Goal: Information Seeking & Learning: Check status

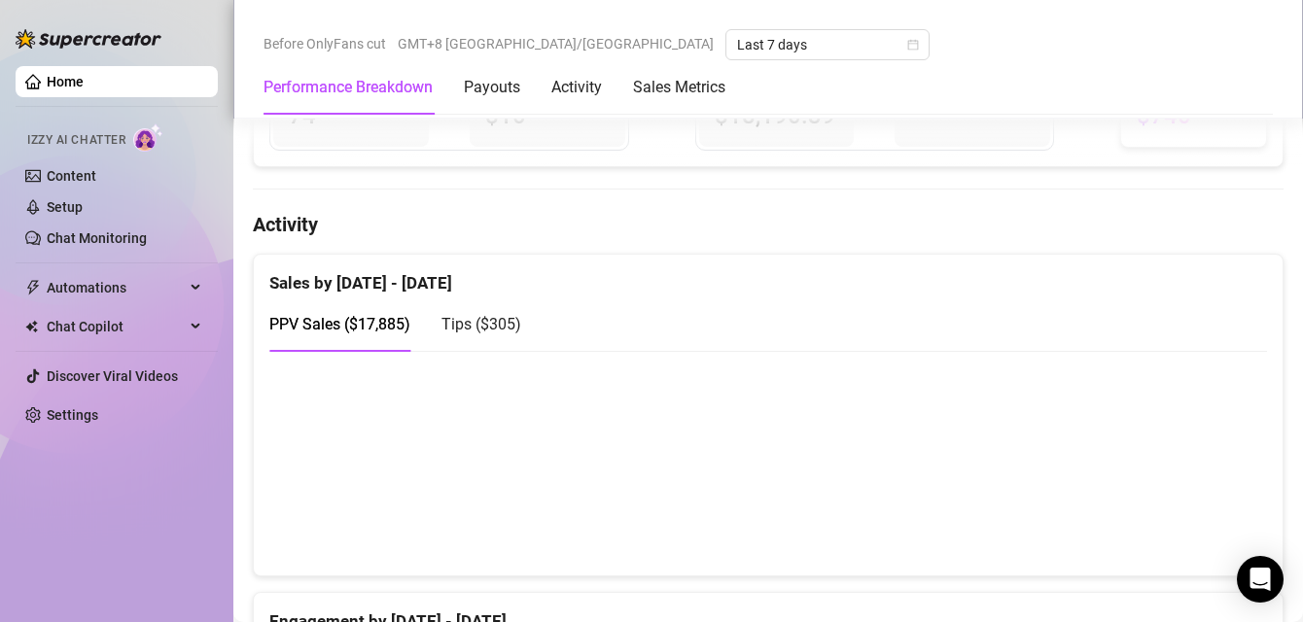
scroll to position [860, 0]
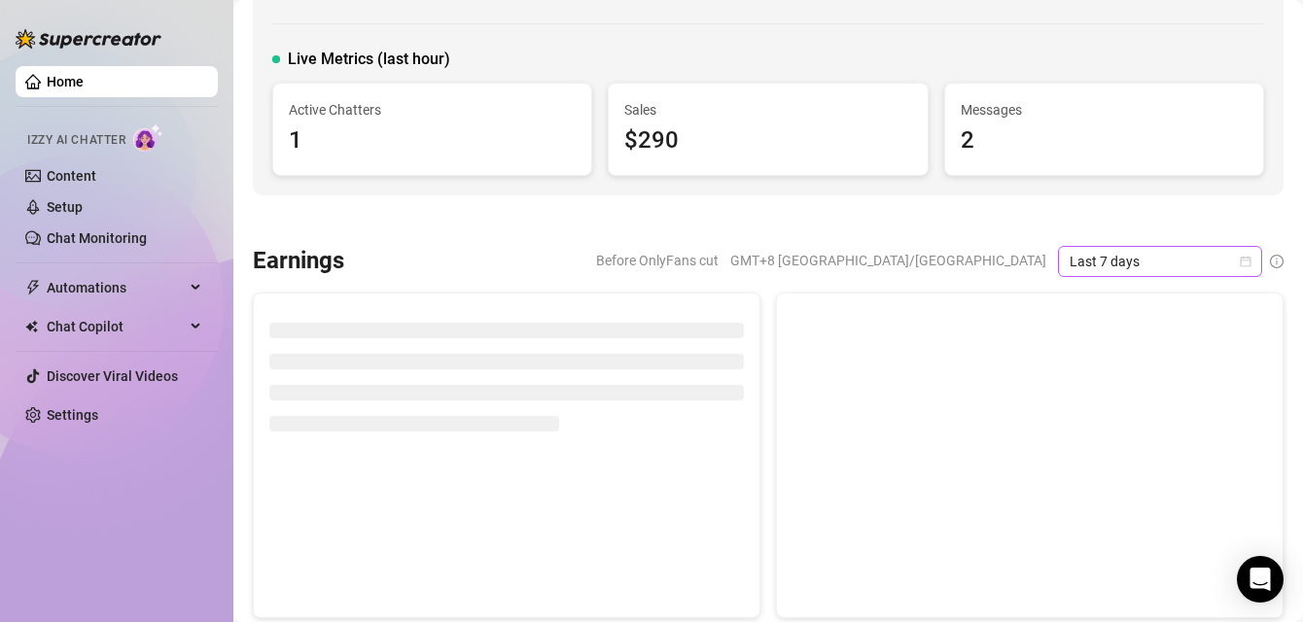
scroll to position [102, 0]
click at [1097, 261] on span "Last 7 days" at bounding box center [1159, 258] width 181 height 29
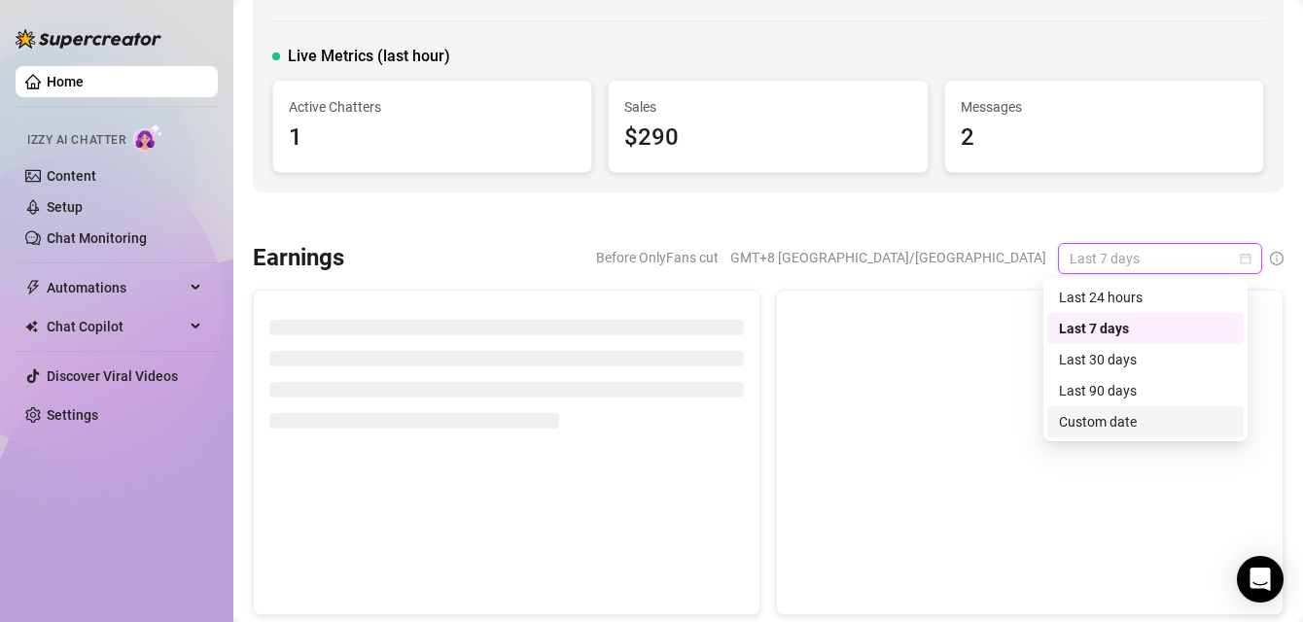
click at [1114, 427] on div "Custom date" at bounding box center [1145, 421] width 173 height 21
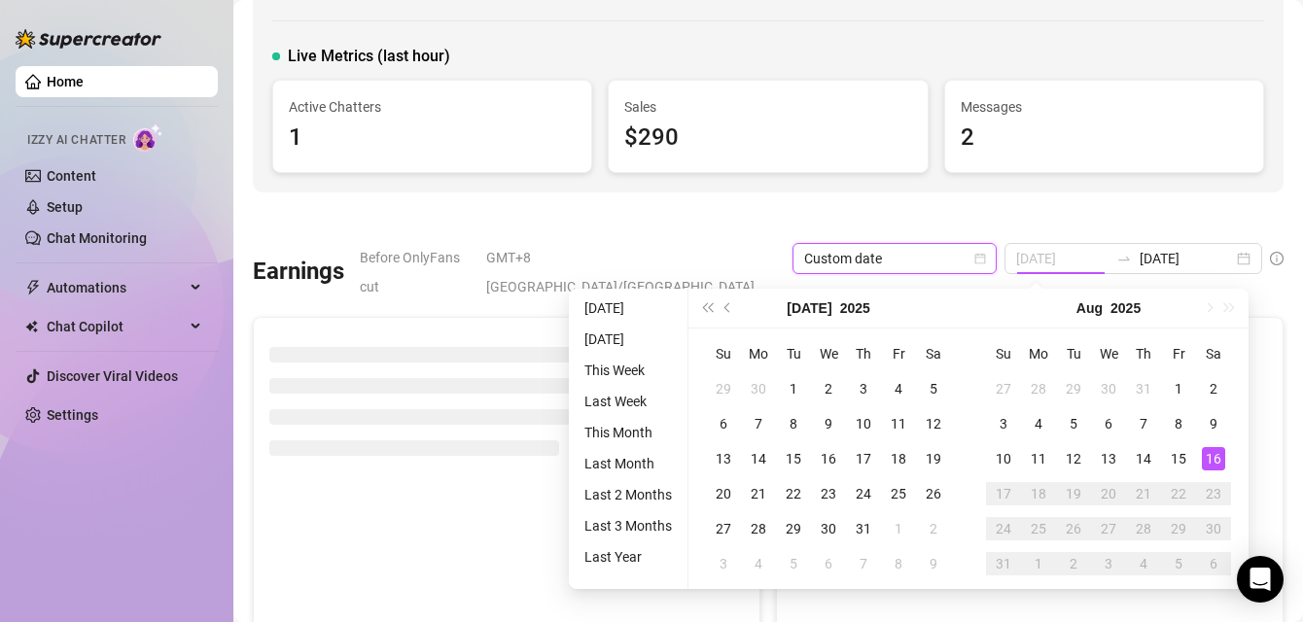
click at [1210, 461] on div "16" at bounding box center [1212, 458] width 23 height 23
click at [1211, 461] on div "16" at bounding box center [1212, 458] width 23 height 23
type input "[DATE]"
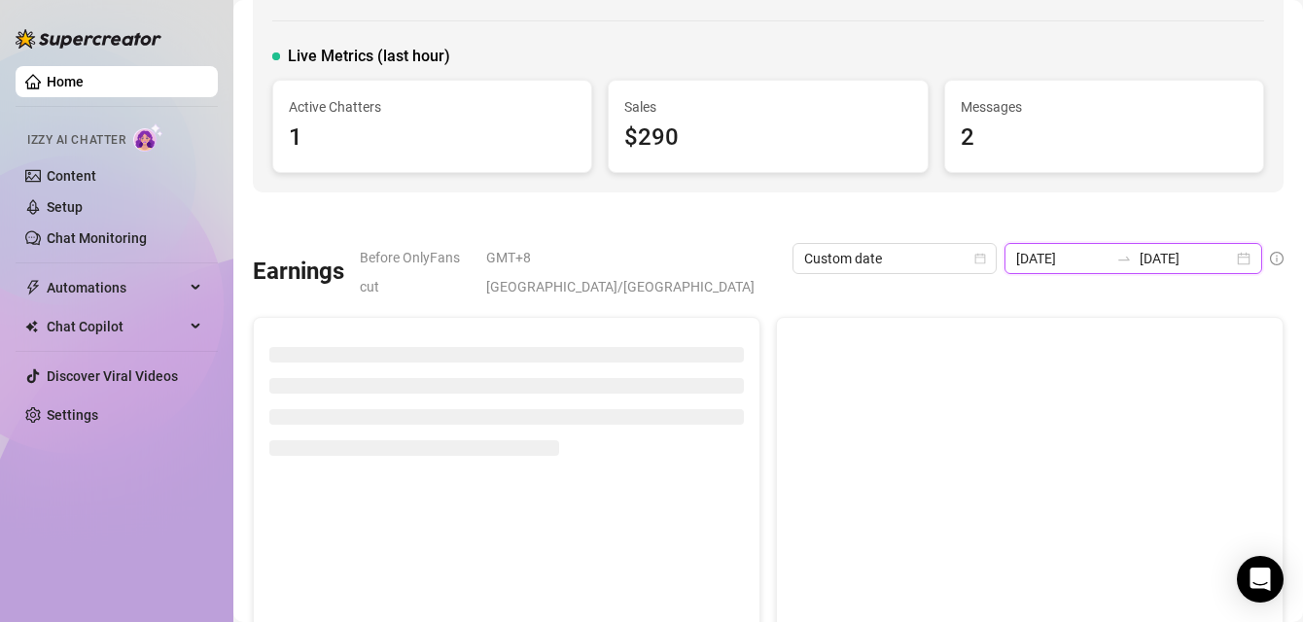
click at [1139, 259] on input "[DATE]" at bounding box center [1185, 258] width 93 height 21
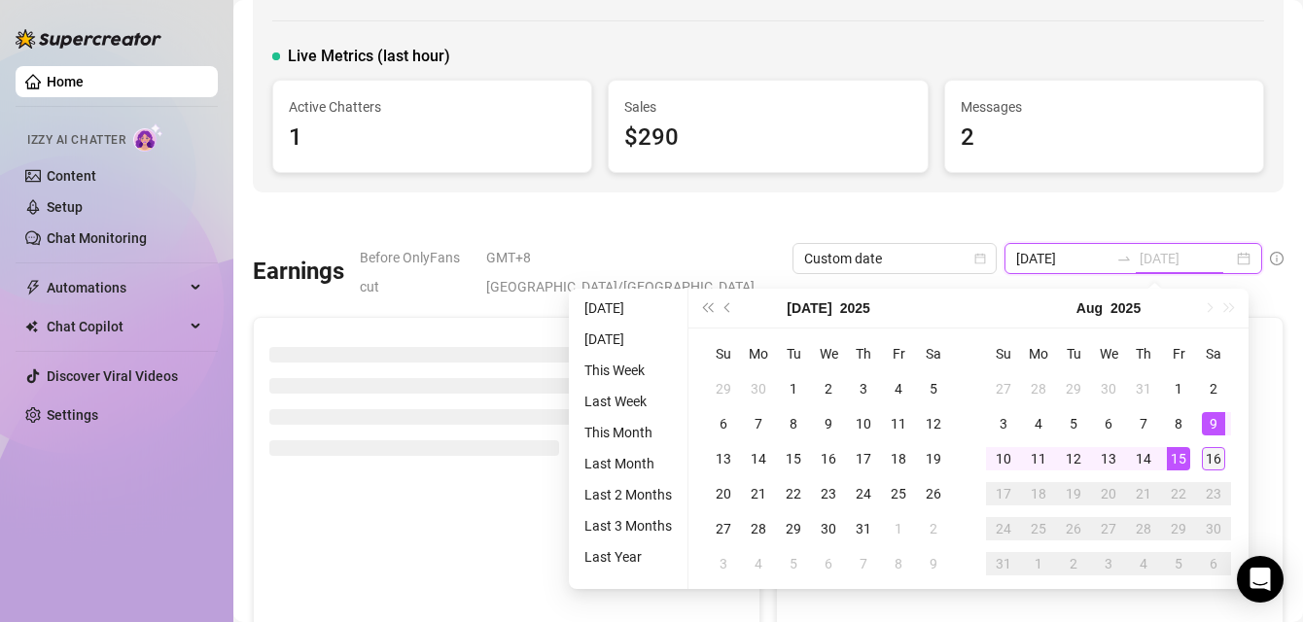
type input "[DATE]"
click at [1208, 461] on div "16" at bounding box center [1212, 458] width 23 height 23
click at [1213, 461] on div "16" at bounding box center [1212, 458] width 23 height 23
type input "[DATE]"
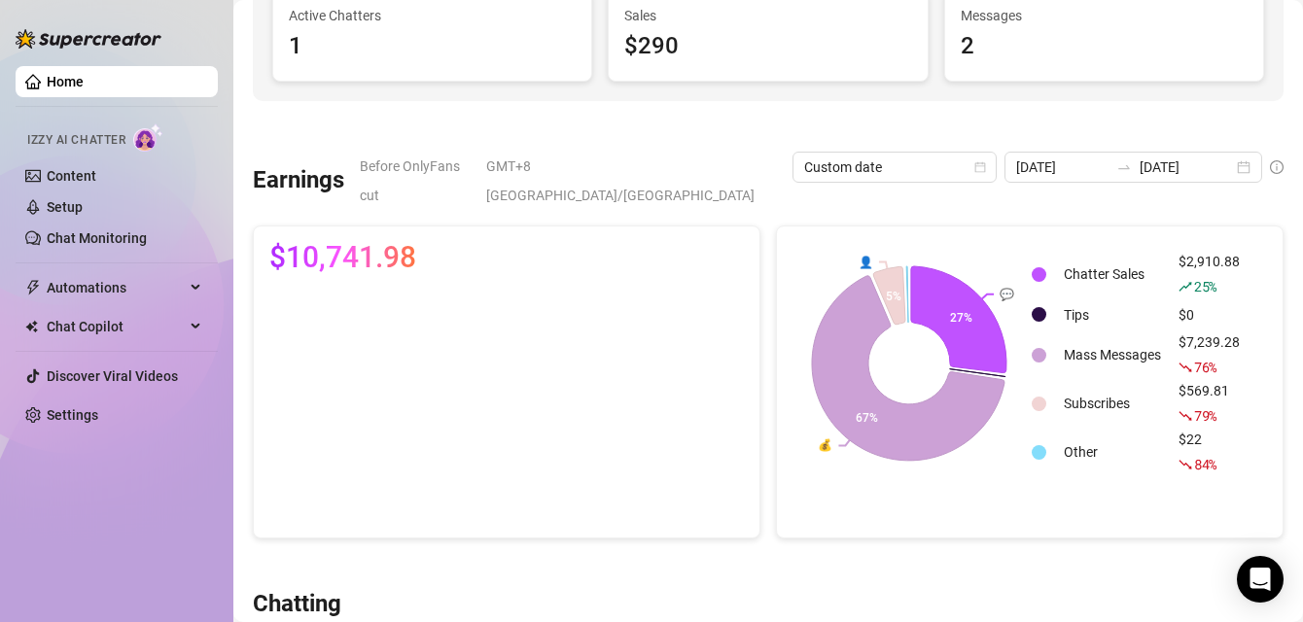
scroll to position [0, 0]
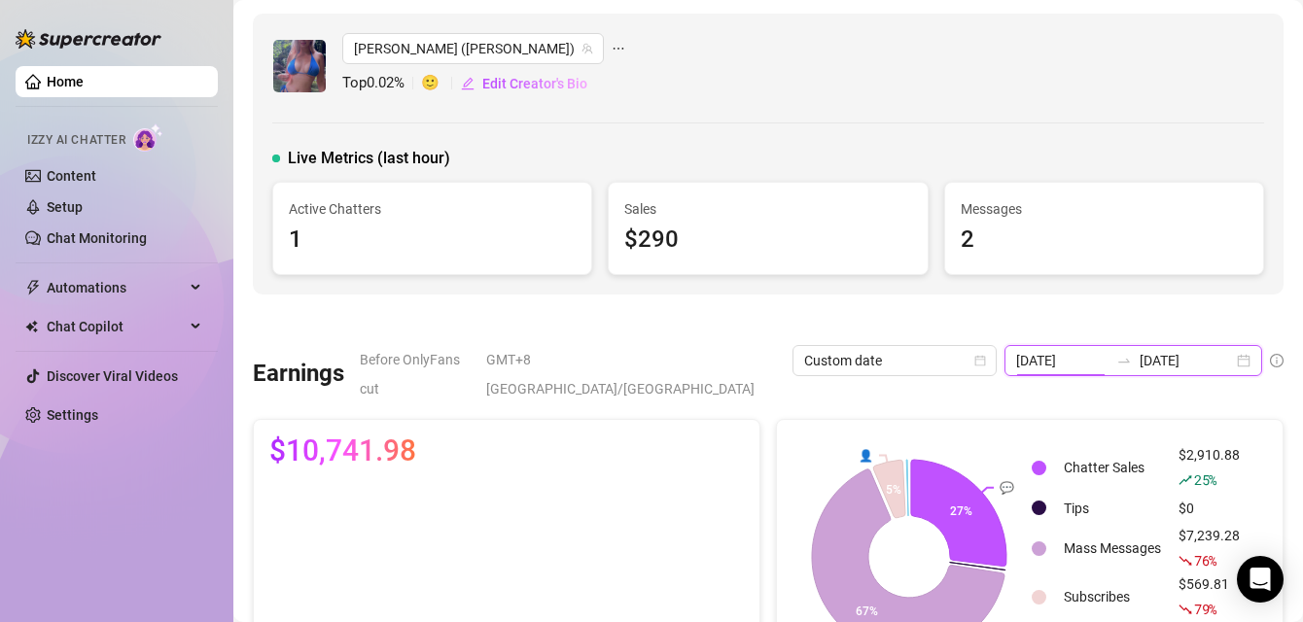
click at [1086, 365] on input "[DATE]" at bounding box center [1062, 360] width 93 height 21
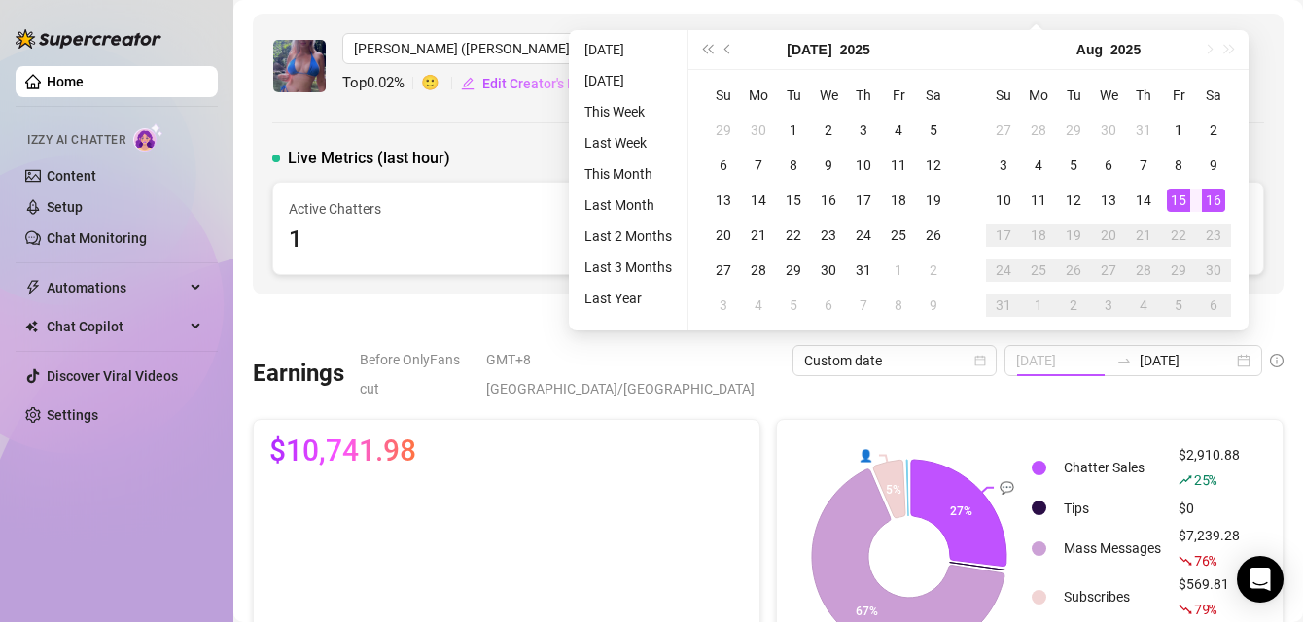
click at [1177, 198] on div "15" at bounding box center [1177, 200] width 23 height 23
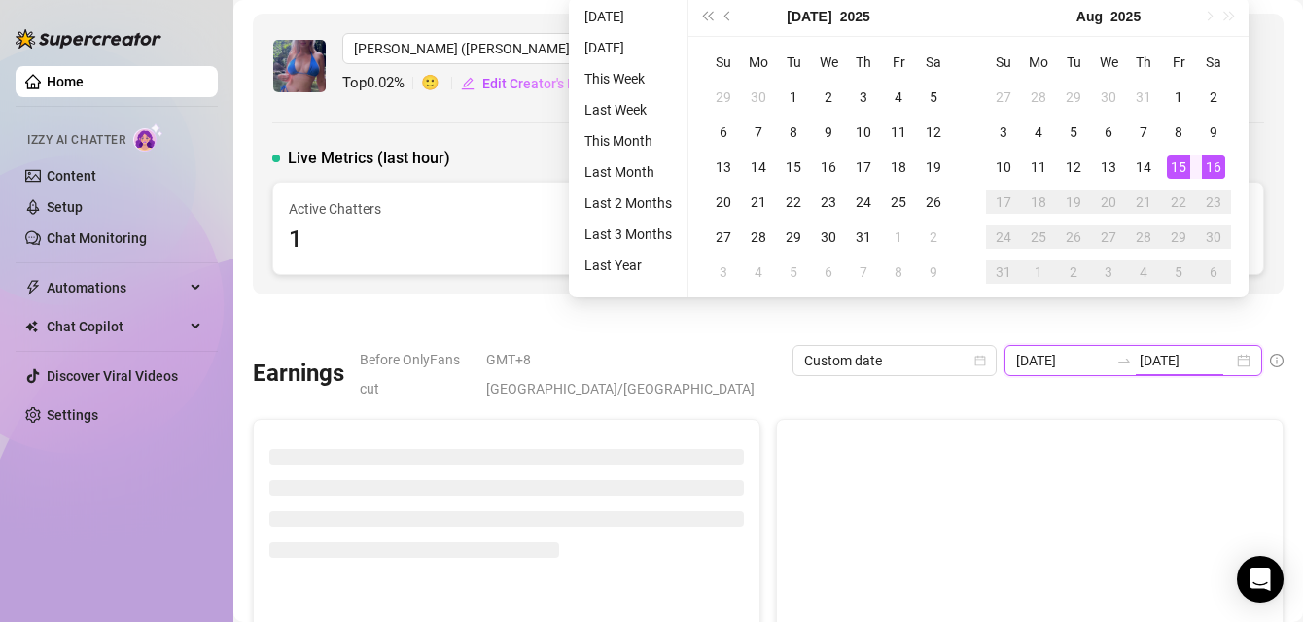
type input "[DATE]"
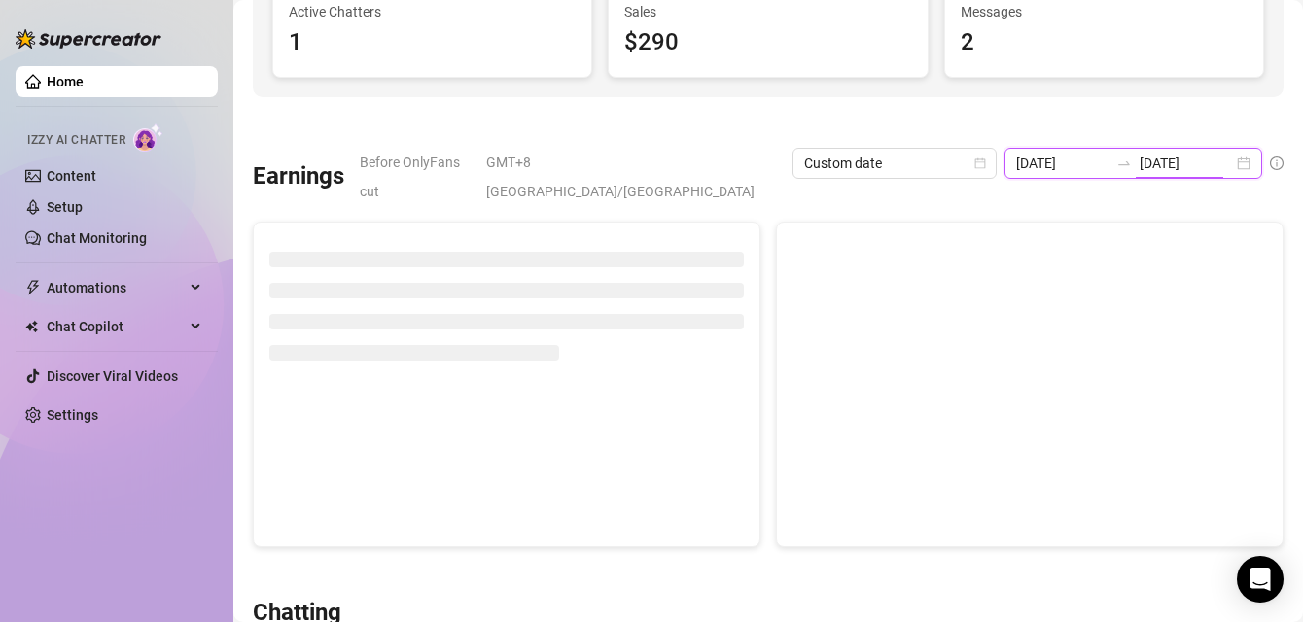
scroll to position [198, 0]
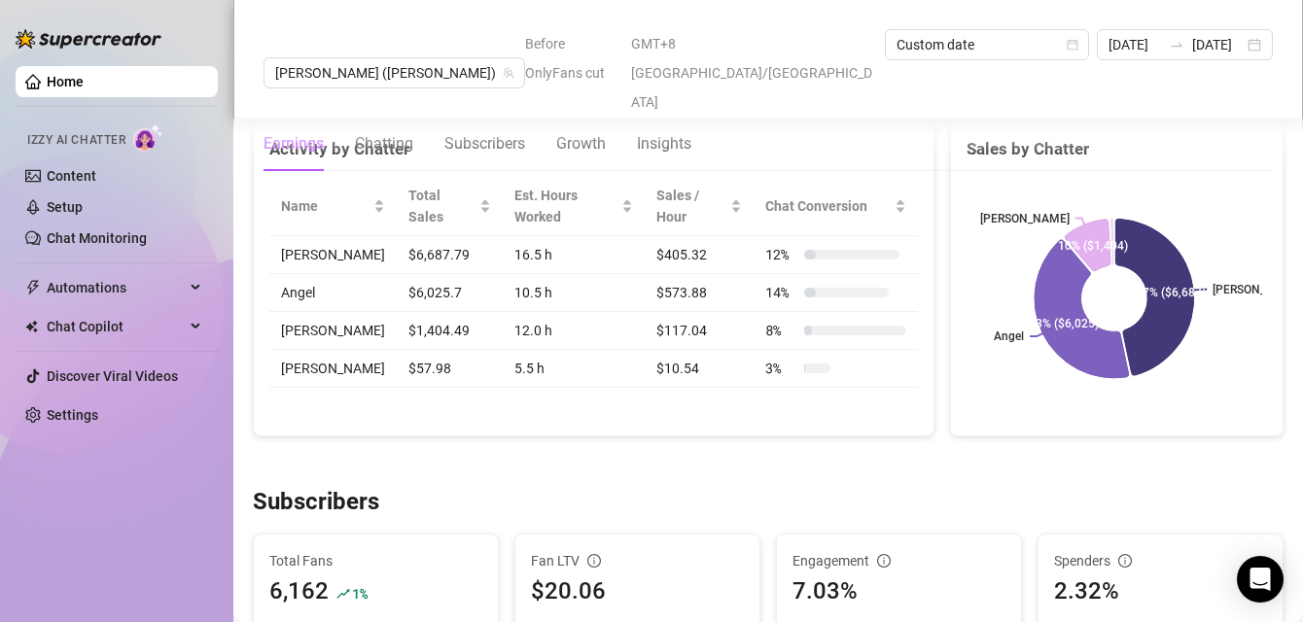
scroll to position [844, 0]
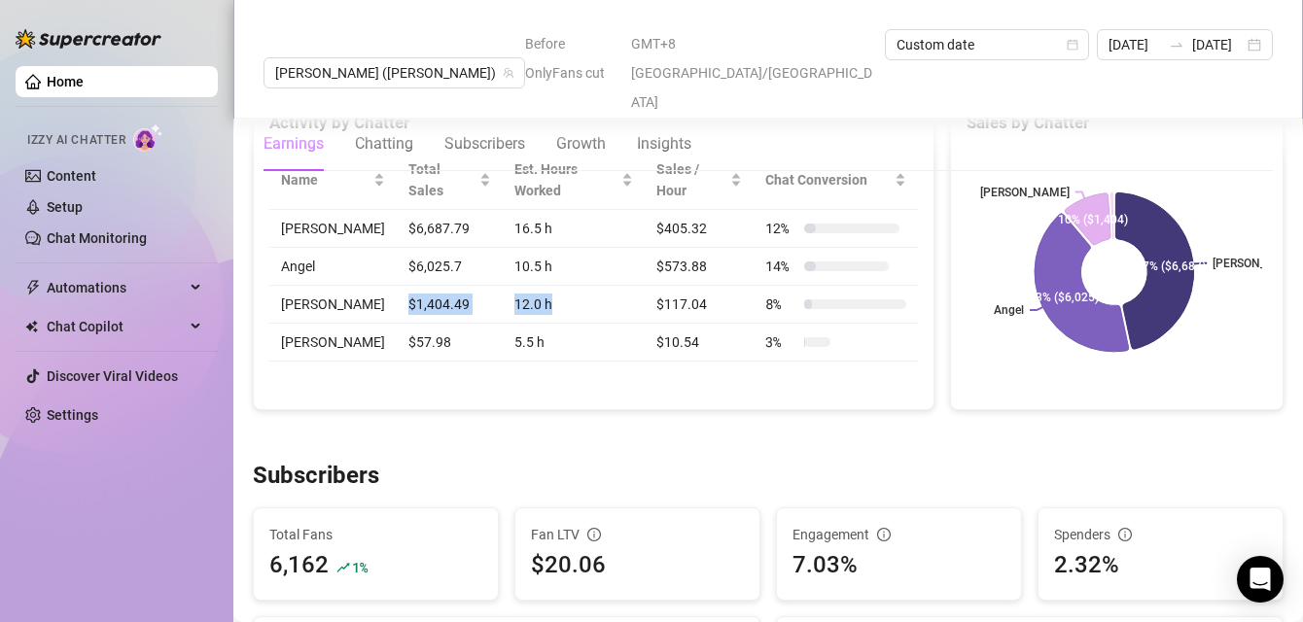
drag, startPoint x: 385, startPoint y: 278, endPoint x: 512, endPoint y: 296, distance: 128.5
click at [512, 296] on tr "[PERSON_NAME] $1,404.49 12.0 h $117.04 8 %" at bounding box center [593, 305] width 648 height 38
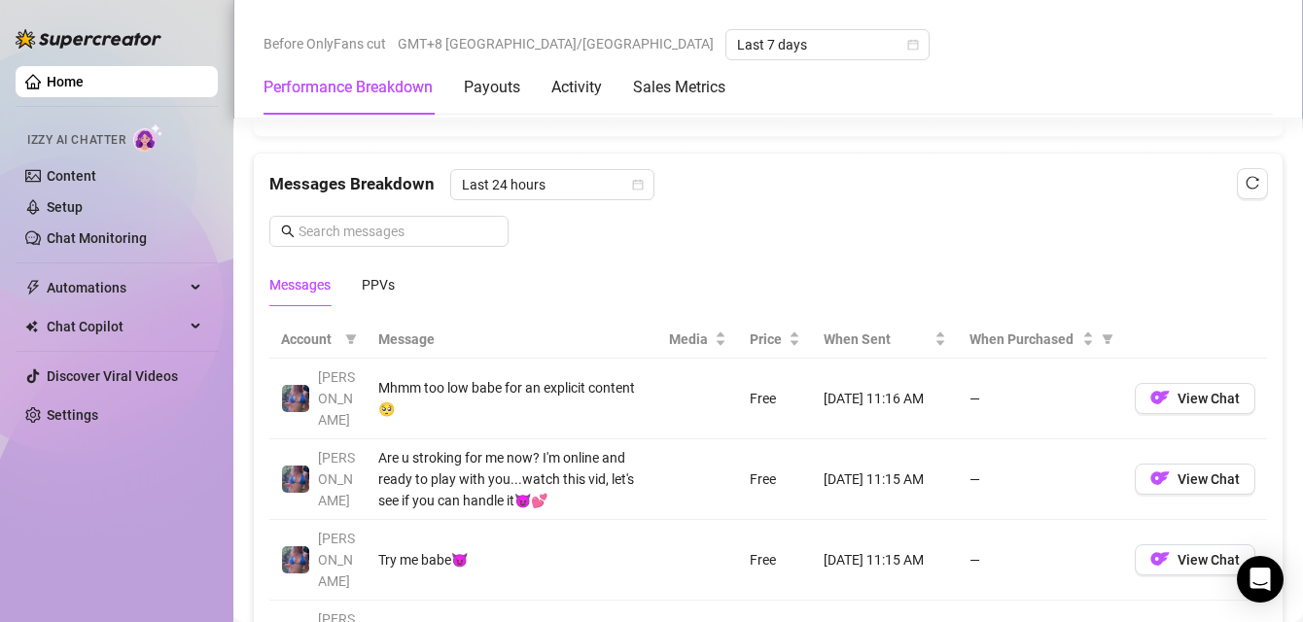
scroll to position [1642, 0]
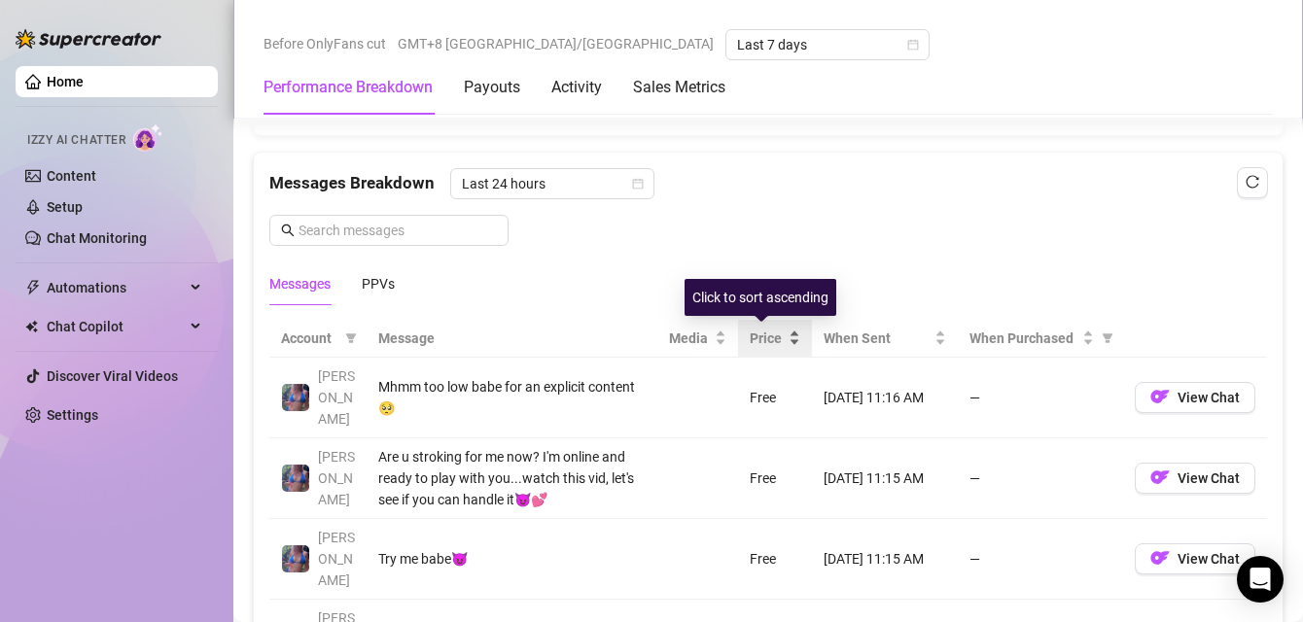
click at [777, 345] on div "Price" at bounding box center [774, 338] width 51 height 21
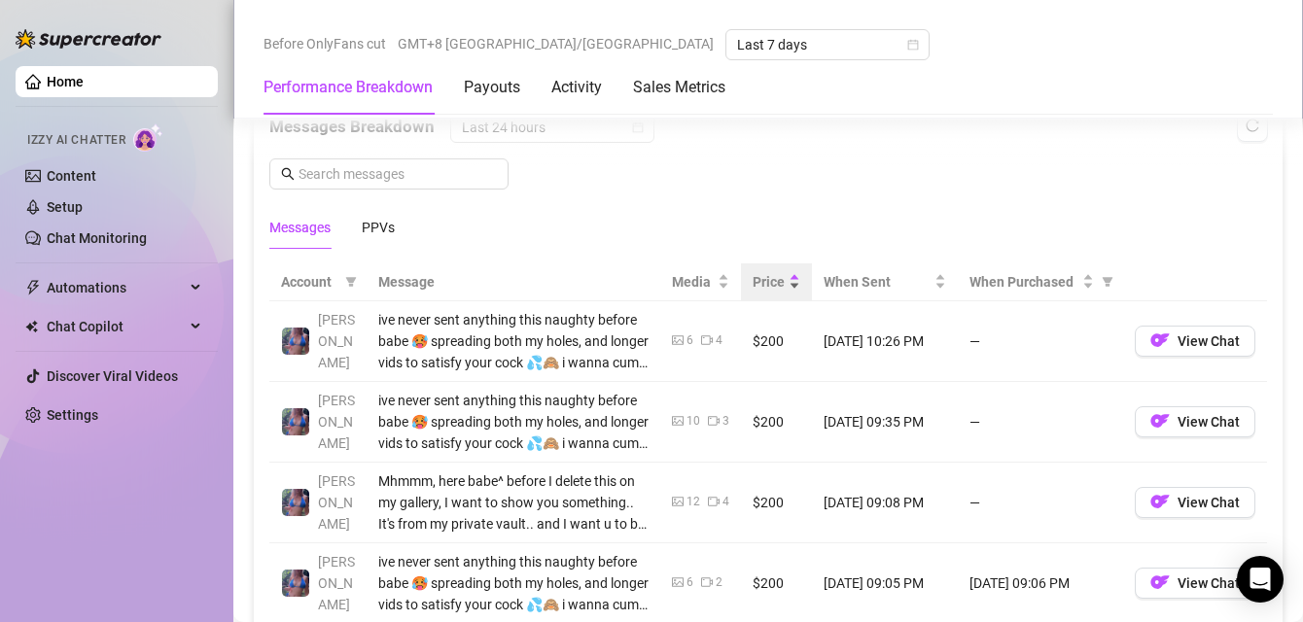
scroll to position [1695, 0]
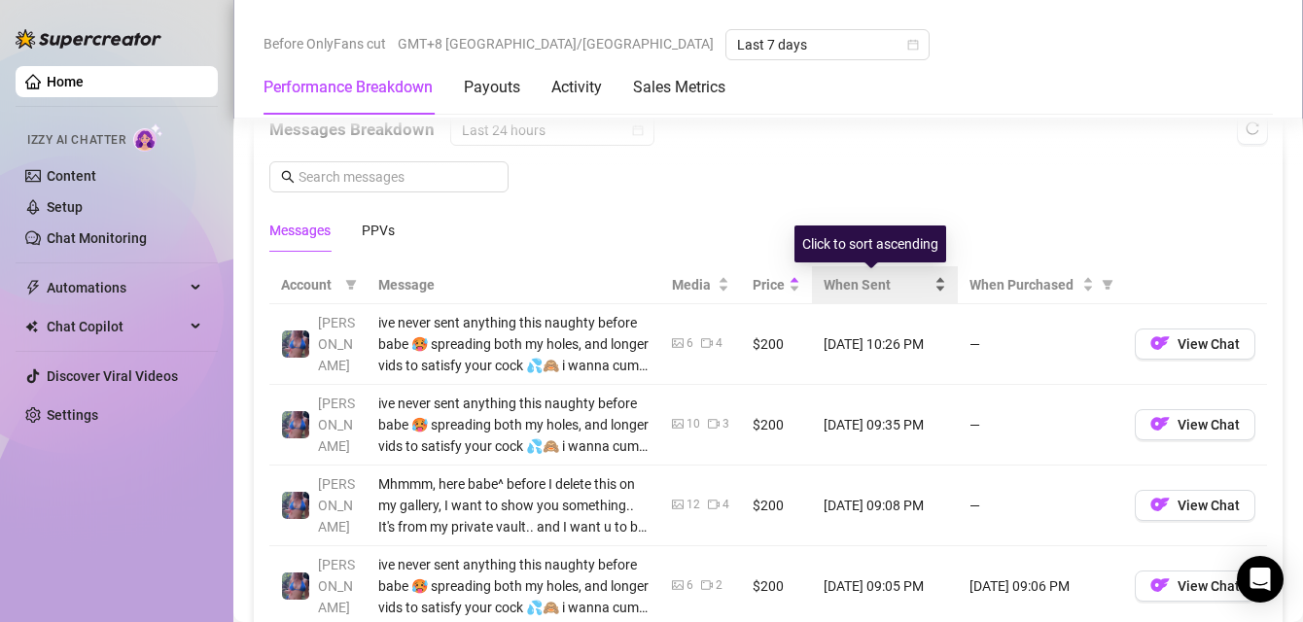
click at [880, 287] on span "When Sent" at bounding box center [876, 284] width 107 height 21
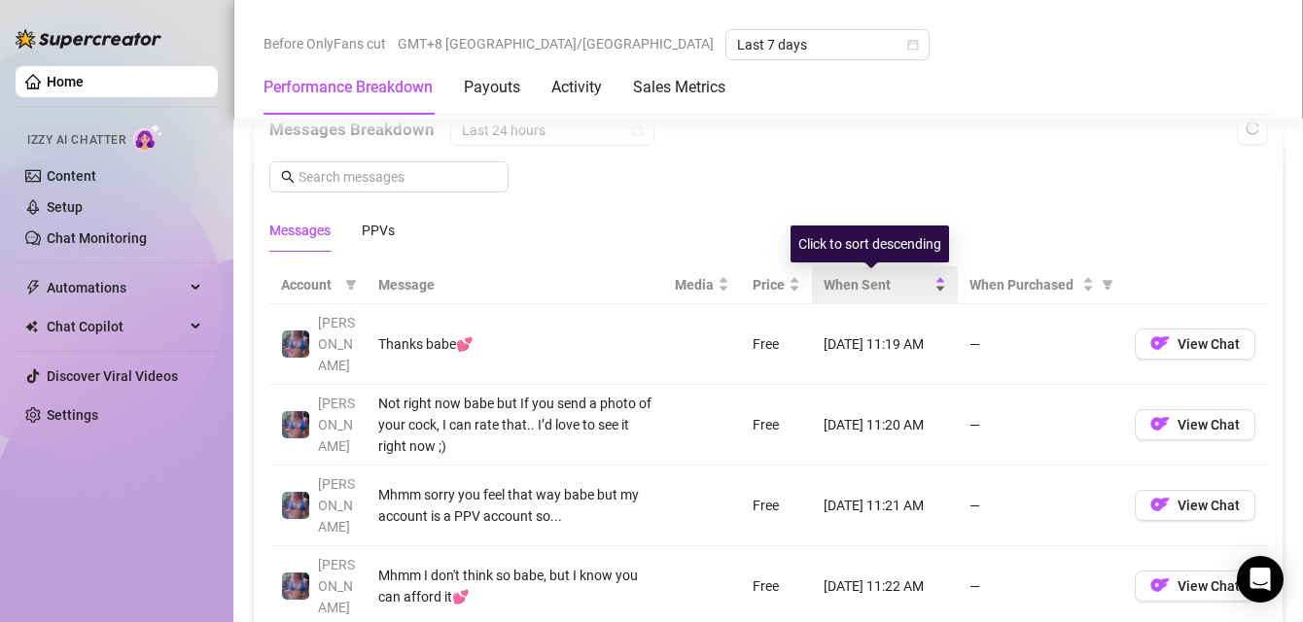
click at [922, 277] on div "When Sent" at bounding box center [884, 284] width 122 height 21
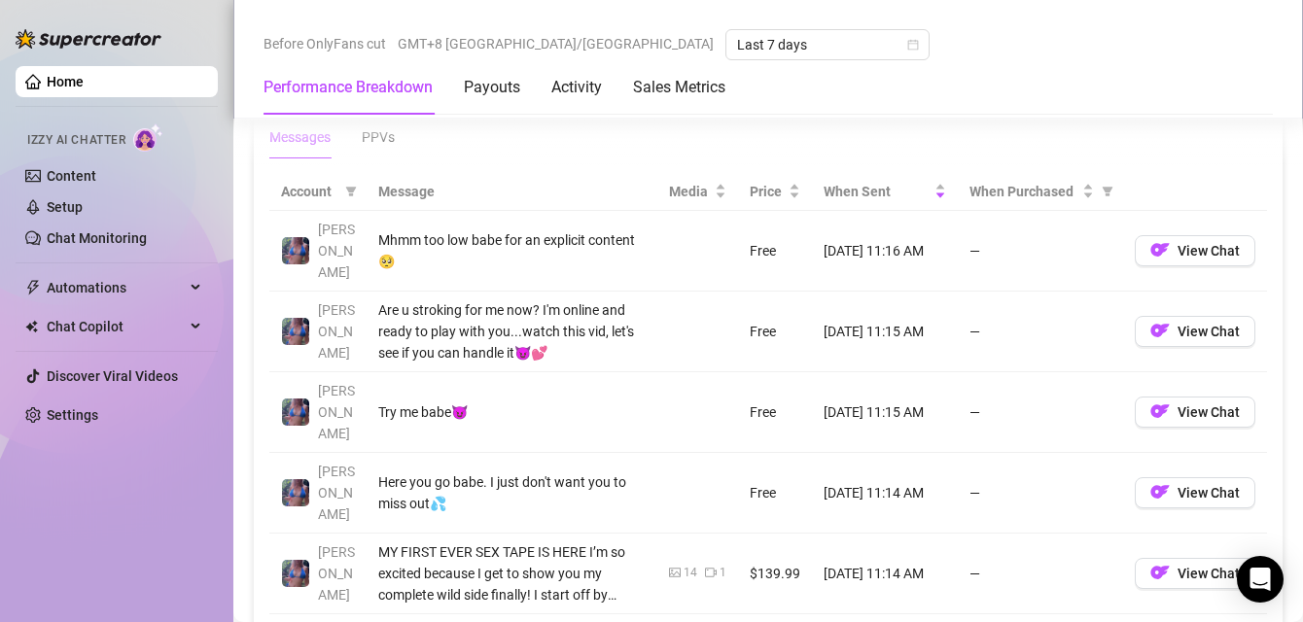
scroll to position [1802, 0]
